Goal: Task Accomplishment & Management: Use online tool/utility

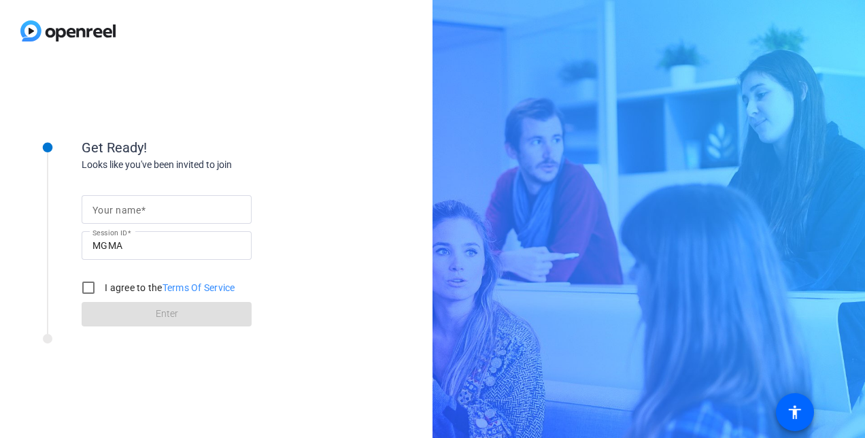
click at [167, 213] on input "Your name" at bounding box center [166, 209] width 148 height 16
type input "Anka"
click at [91, 283] on input "I agree to the Terms Of Service" at bounding box center [88, 287] width 27 height 27
checkbox input "true"
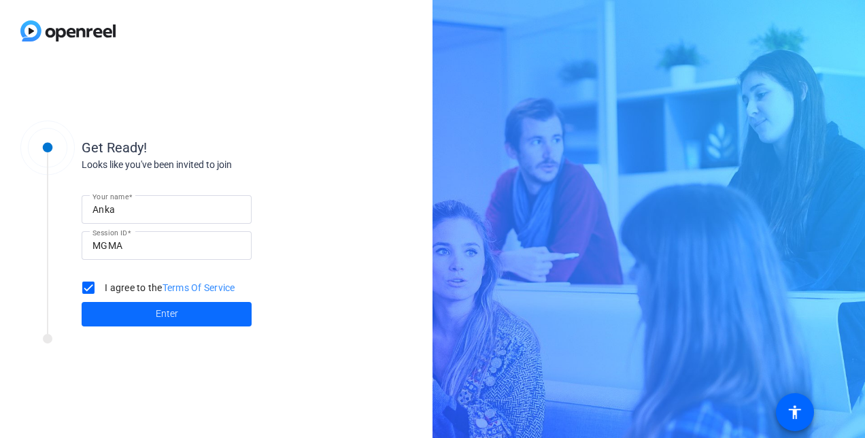
click at [152, 314] on span at bounding box center [167, 314] width 170 height 33
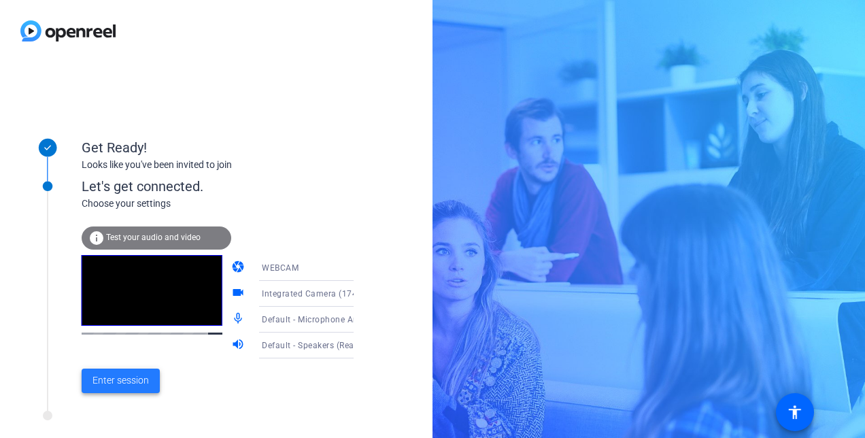
click at [133, 377] on span "Enter session" at bounding box center [120, 380] width 56 height 14
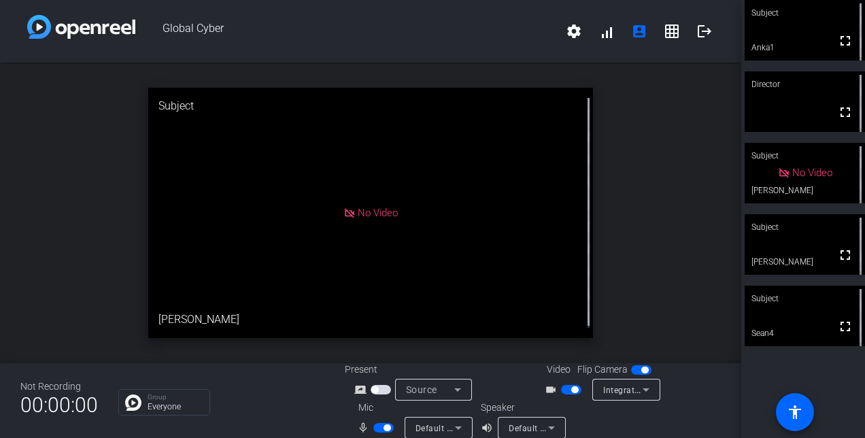
click at [563, 388] on span "button" at bounding box center [571, 390] width 20 height 10
click at [379, 427] on span "button" at bounding box center [383, 428] width 20 height 10
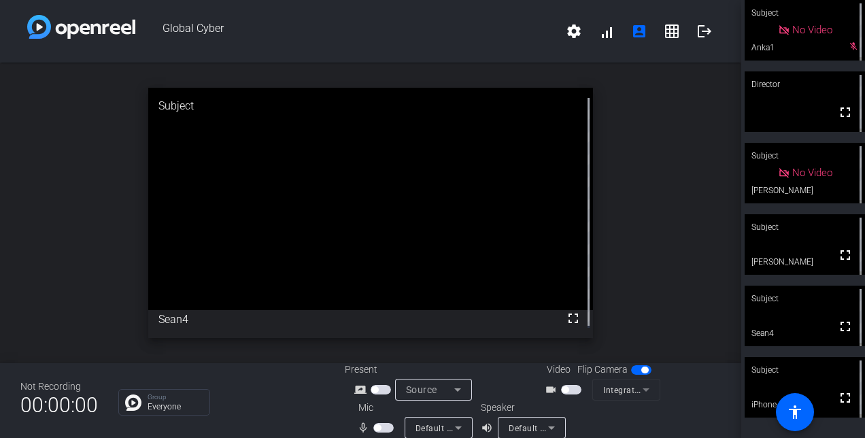
click at [275, 397] on div "Group Everyone" at bounding box center [221, 402] width 206 height 27
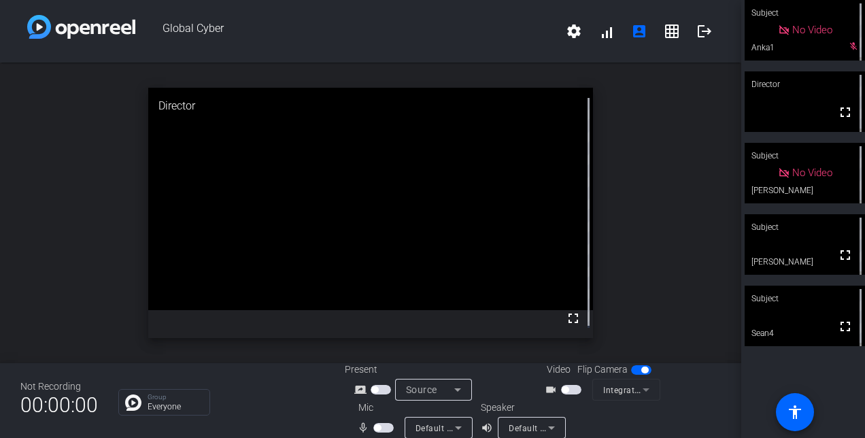
click at [271, 408] on div "Group Everyone" at bounding box center [221, 402] width 206 height 27
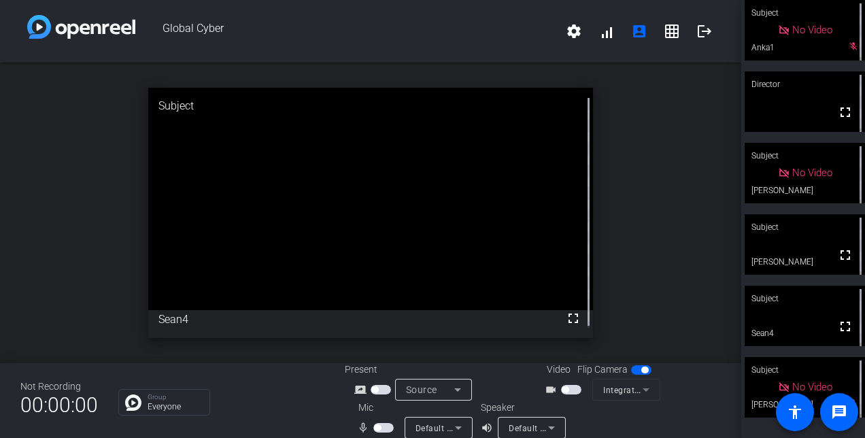
click at [568, 392] on span "button" at bounding box center [571, 390] width 20 height 10
click at [381, 426] on span "button" at bounding box center [383, 428] width 20 height 10
click at [378, 426] on span "button" at bounding box center [383, 428] width 20 height 10
click at [380, 428] on span "button" at bounding box center [383, 428] width 20 height 10
click at [379, 428] on span "button" at bounding box center [383, 428] width 20 height 10
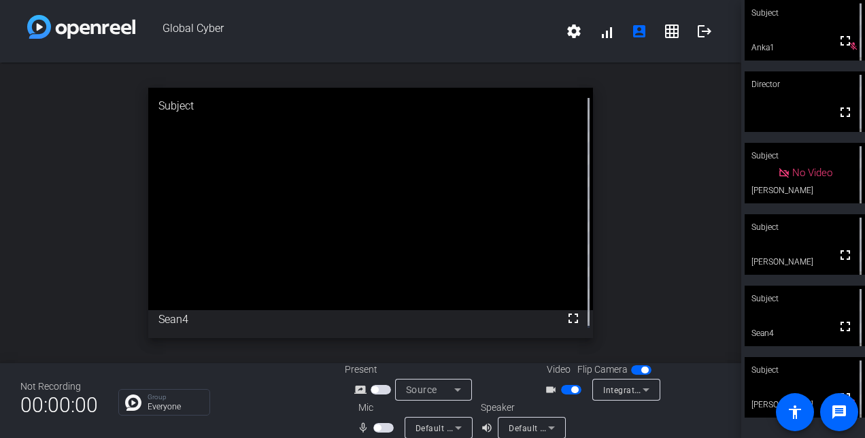
click at [631, 369] on span "button" at bounding box center [641, 370] width 20 height 10
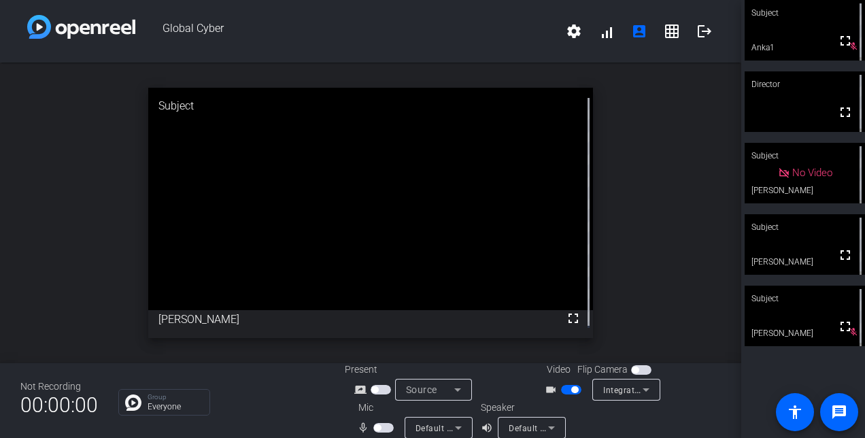
click at [382, 428] on span "button" at bounding box center [383, 428] width 20 height 10
